Goal: Task Accomplishment & Management: Use online tool/utility

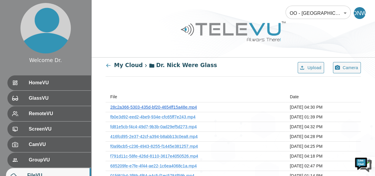
click at [181, 105] on link "28c2a366-5303-435d-bf20-4654ff15a48e.mp4" at bounding box center [153, 107] width 86 height 5
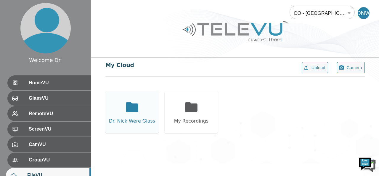
click at [137, 105] on icon at bounding box center [132, 107] width 12 height 10
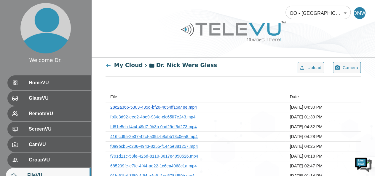
click at [177, 106] on link "28c2a366-5303-435d-bf20-4654ff15a48e.mp4" at bounding box center [153, 107] width 86 height 5
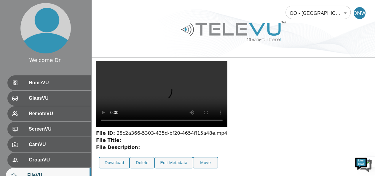
scroll to position [59, 0]
